Goal: Task Accomplishment & Management: Manage account settings

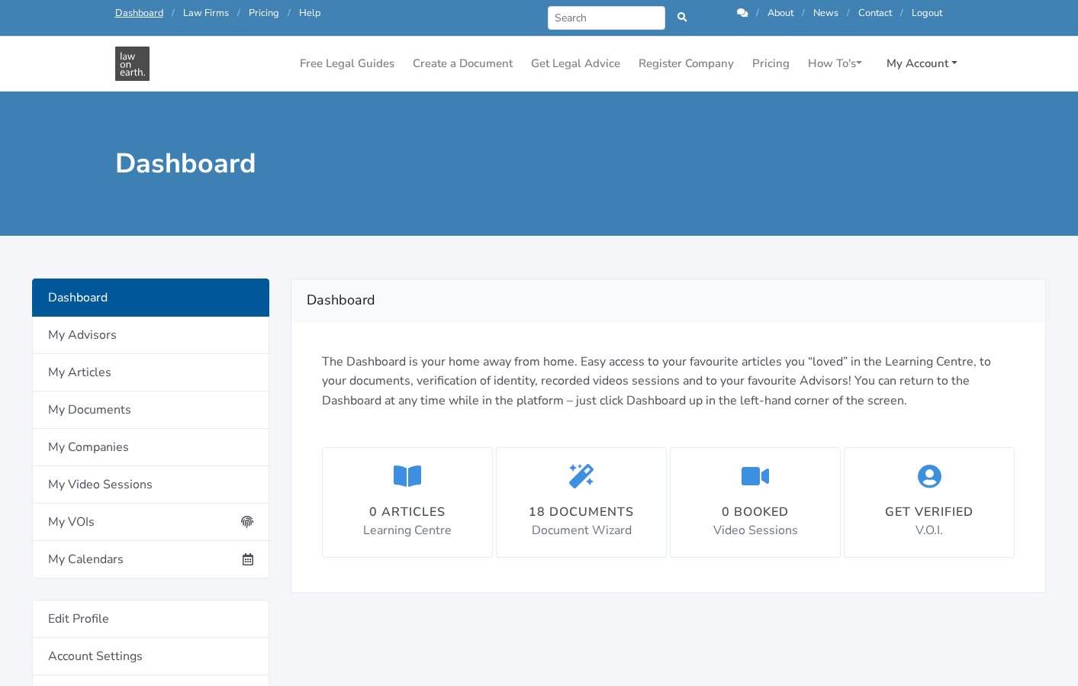
click at [930, 66] on link "My Account" at bounding box center [922, 64] width 83 height 30
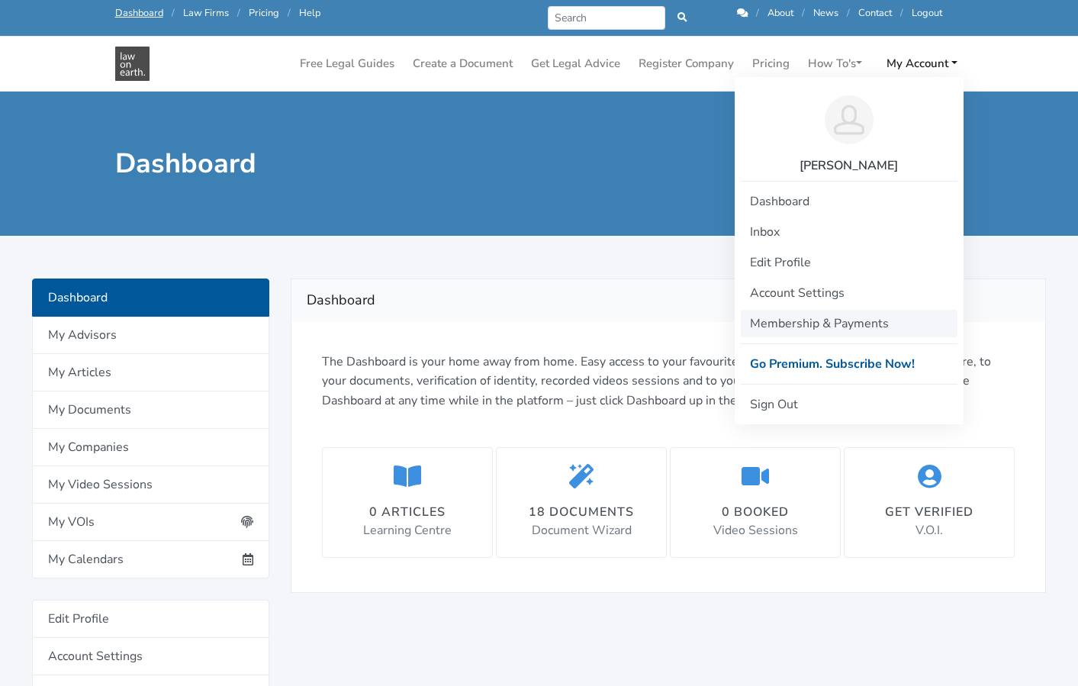
click at [794, 325] on link "Membership & Payments" at bounding box center [849, 323] width 217 height 27
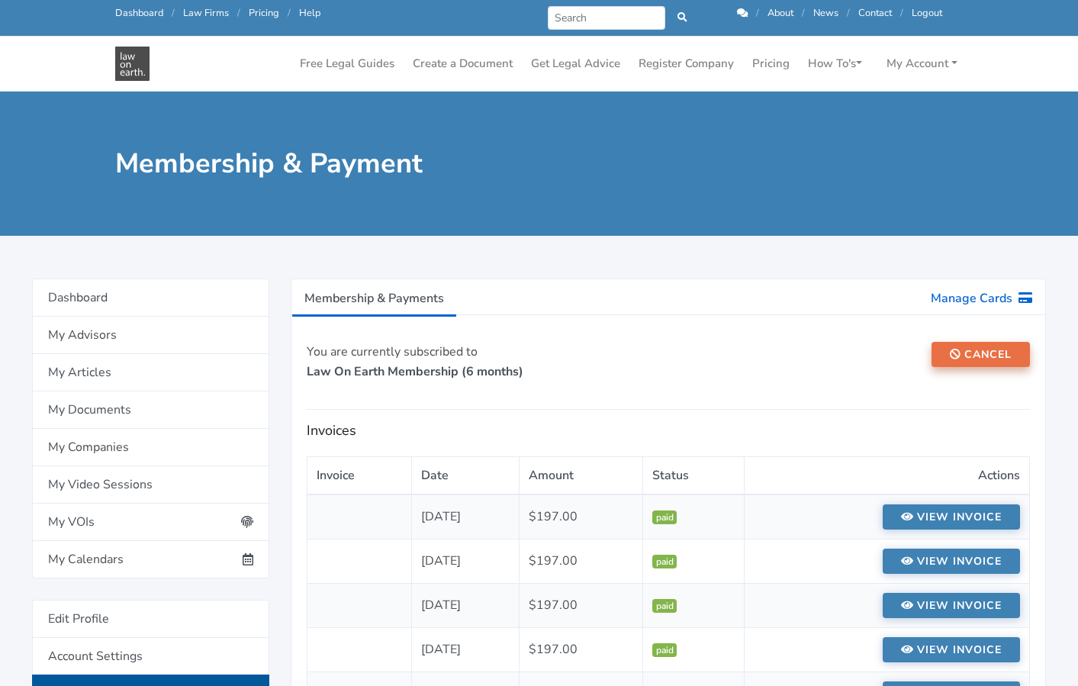
click at [985, 350] on button "Cancel" at bounding box center [981, 354] width 98 height 25
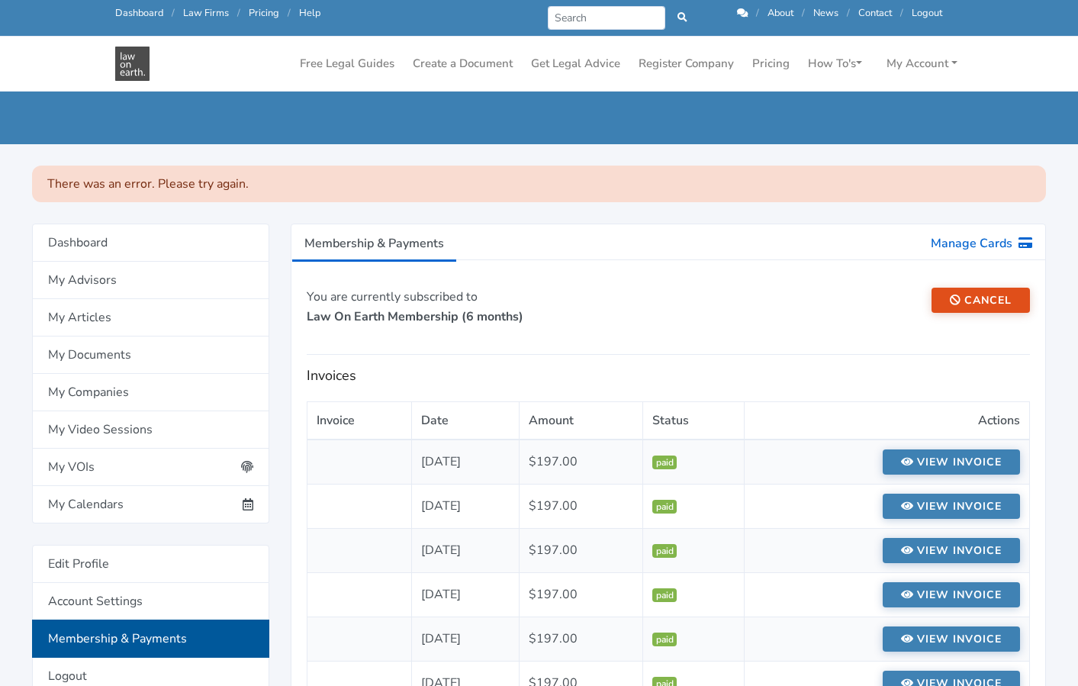
scroll to position [55, 0]
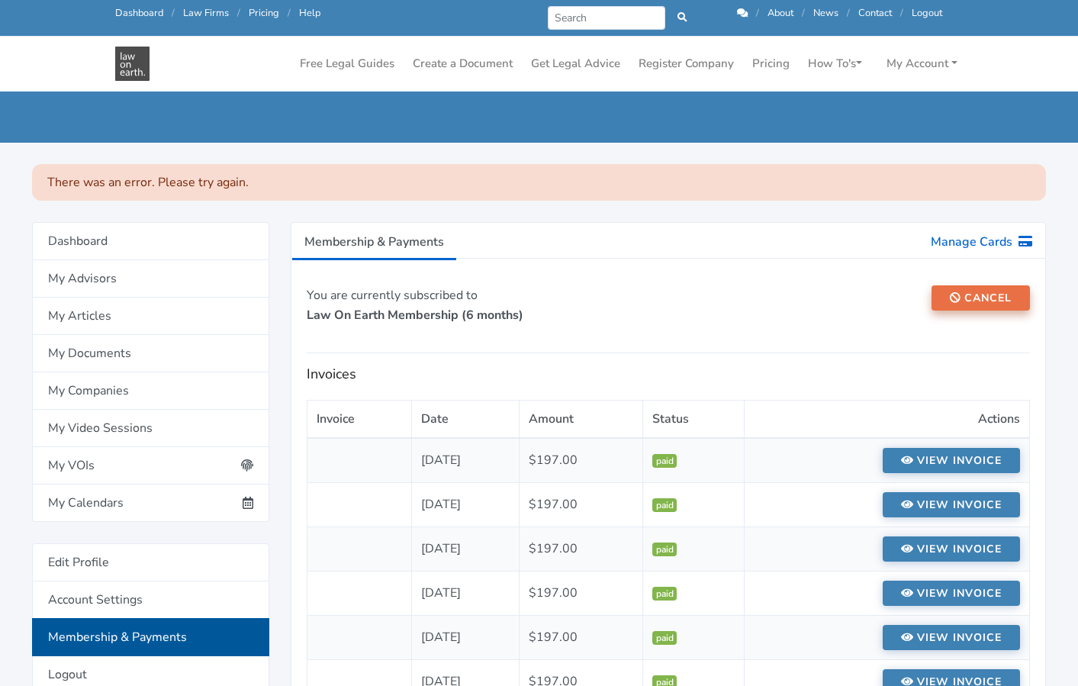
click at [986, 301] on button "Cancel" at bounding box center [981, 297] width 98 height 25
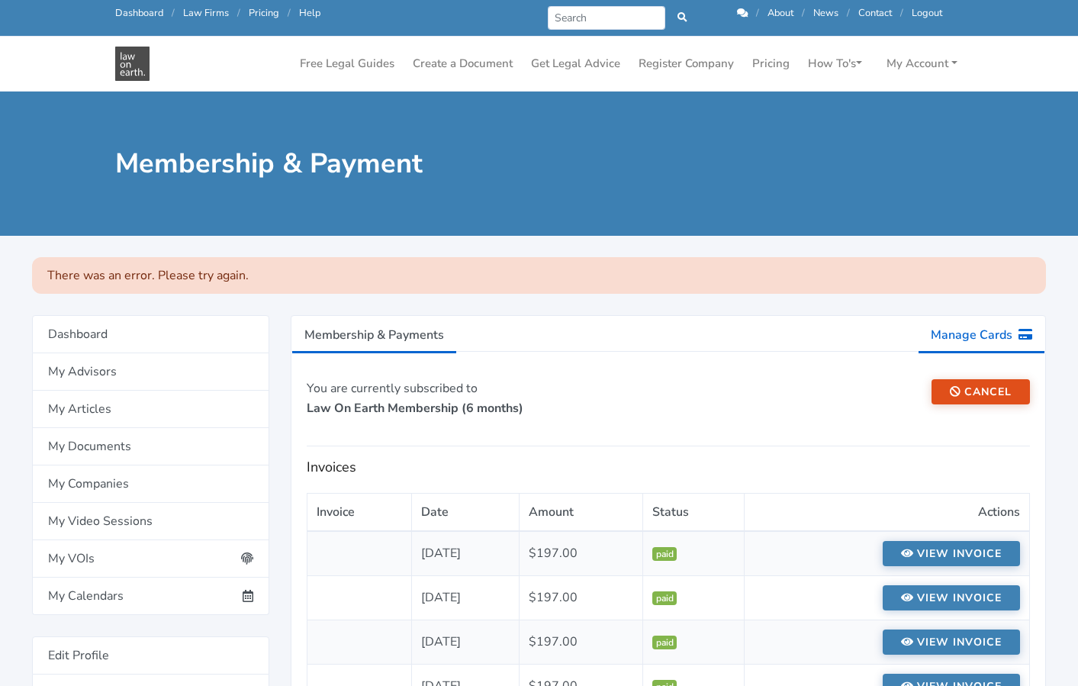
click at [1023, 337] on icon at bounding box center [1026, 334] width 14 height 12
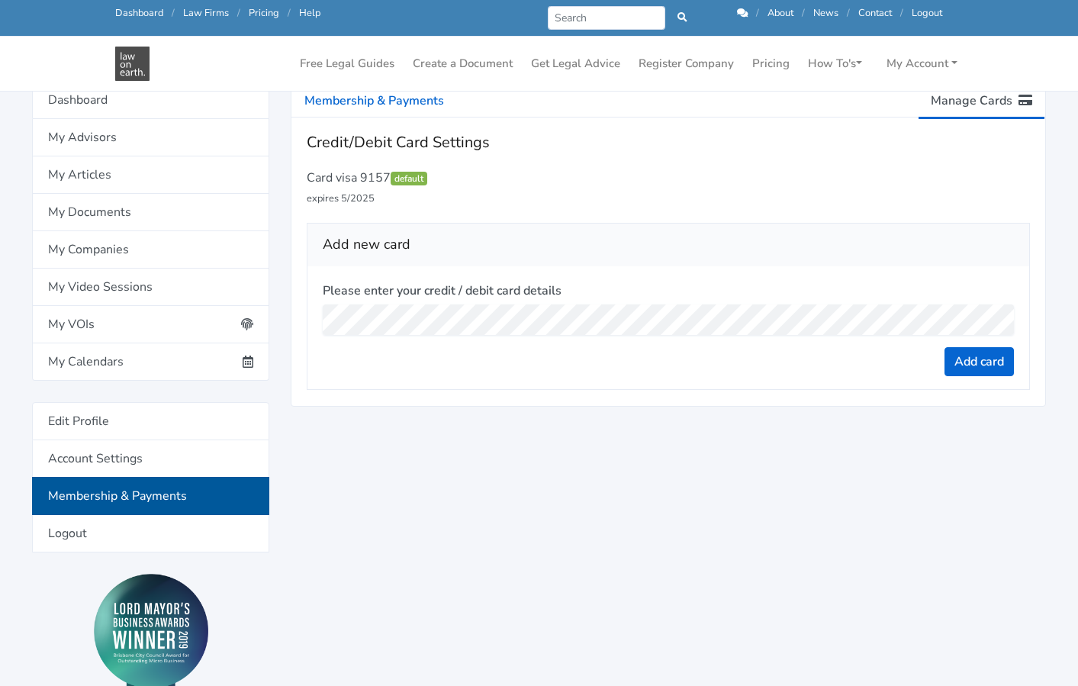
scroll to position [238, 0]
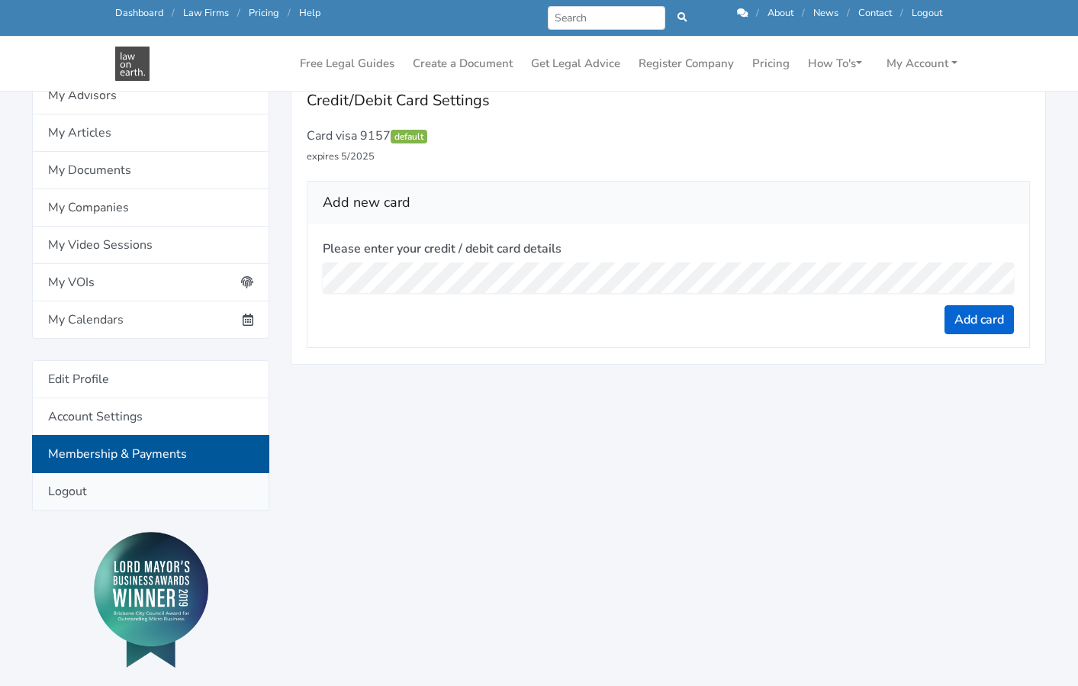
click at [65, 492] on link "Logout" at bounding box center [150, 491] width 237 height 37
